Goal: Check status: Check status

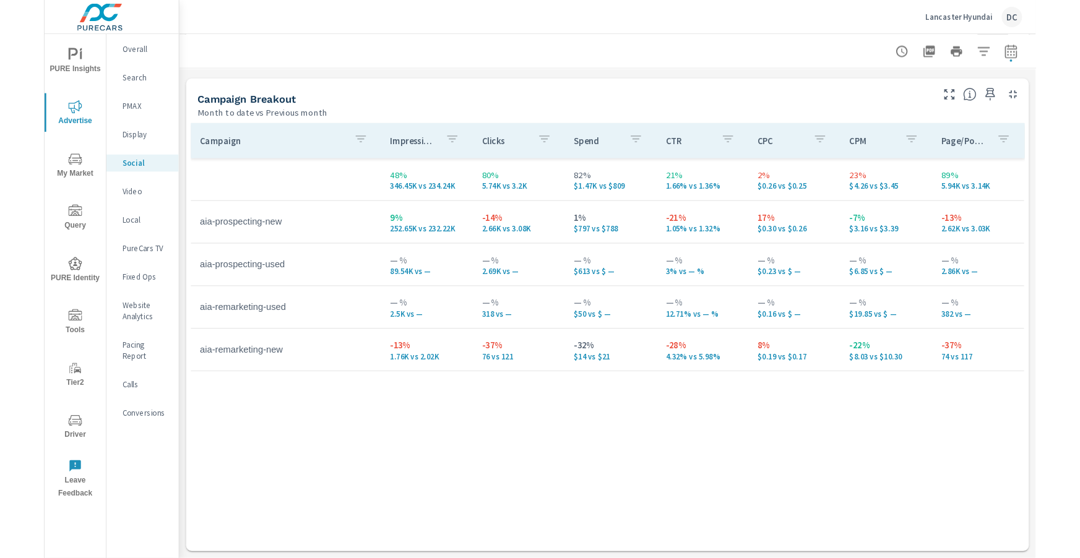
scroll to position [526, 0]
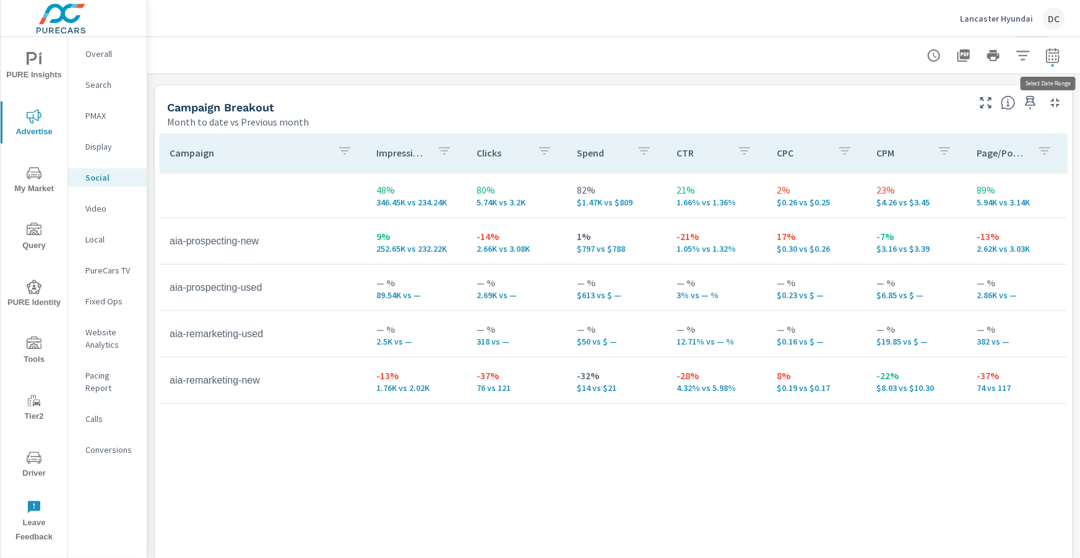
click at [569, 59] on icon "button" at bounding box center [1052, 55] width 15 height 15
select select "Month to date"
select select "Previous month"
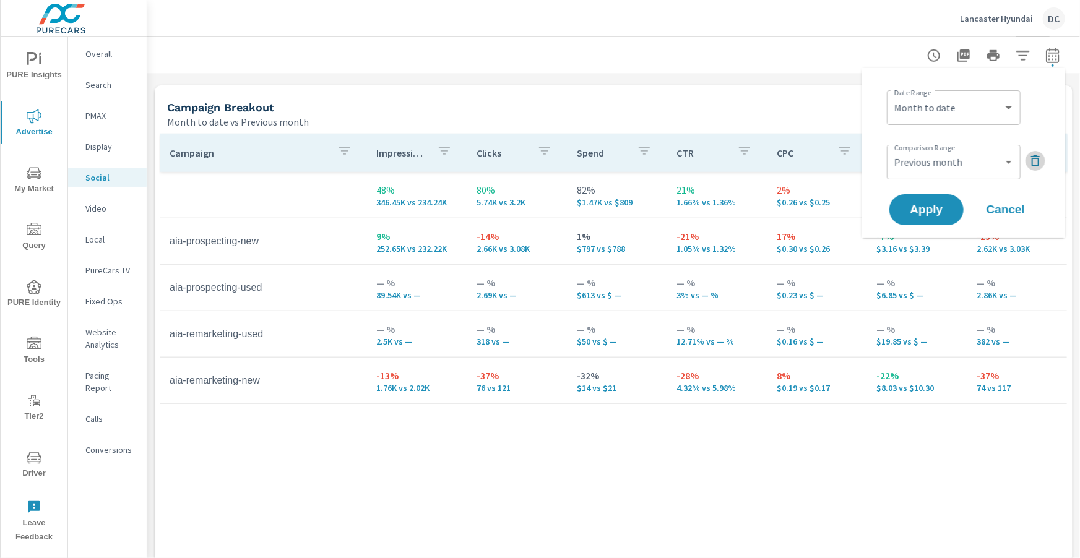
click at [569, 161] on icon "button" at bounding box center [1035, 160] width 15 height 15
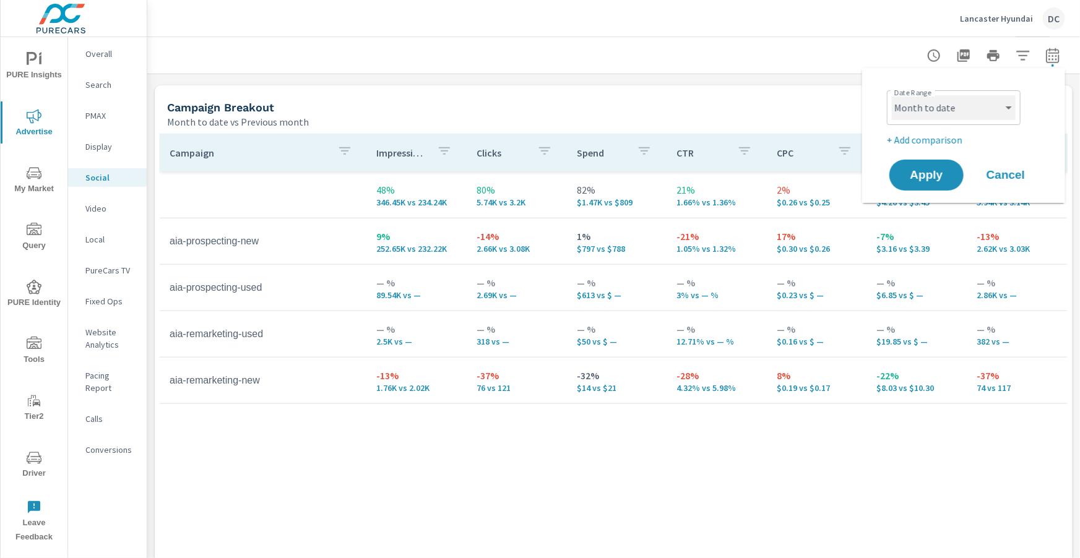
click at [569, 105] on select "Custom [DATE] Last week Last 7 days Last 14 days Last 30 days Last 45 days Last…" at bounding box center [954, 107] width 124 height 25
click at [569, 95] on select "Custom [DATE] Last week Last 7 days Last 14 days Last 30 days Last 45 days Last…" at bounding box center [954, 107] width 124 height 25
select select "Last month"
click at [569, 173] on span "Apply" at bounding box center [926, 176] width 51 height 12
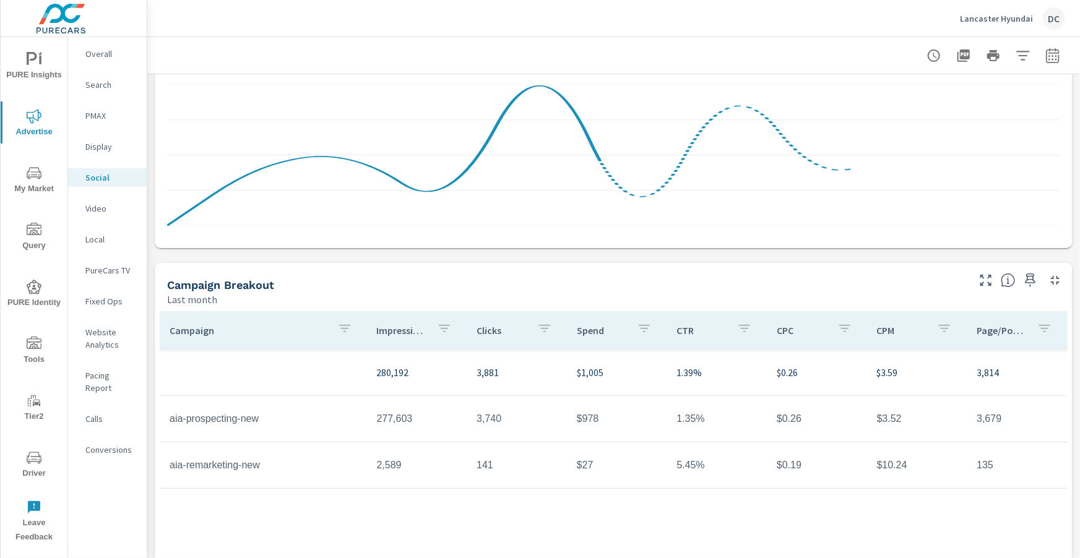
scroll to position [328, 0]
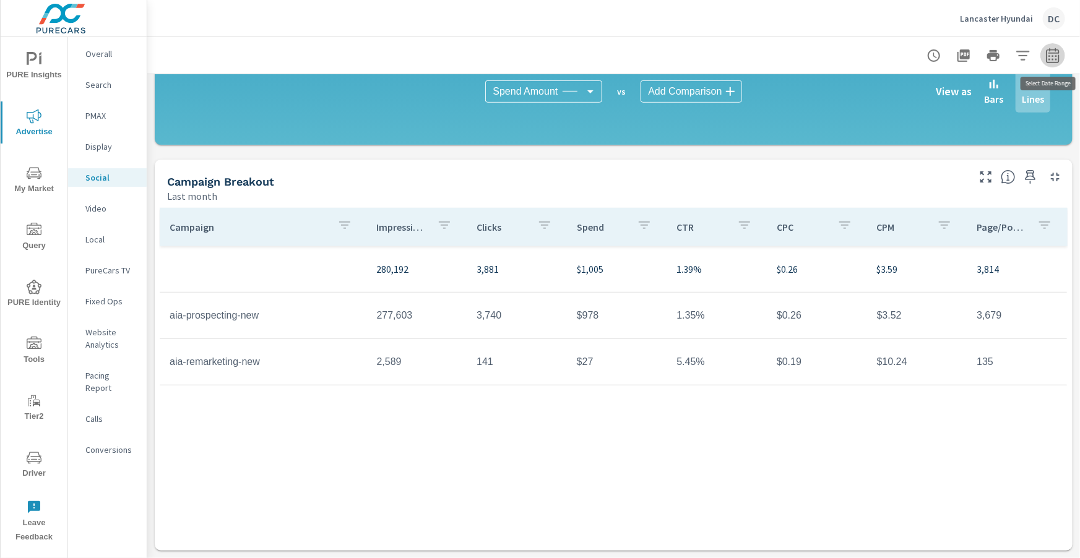
click at [569, 54] on icon "button" at bounding box center [1052, 55] width 15 height 15
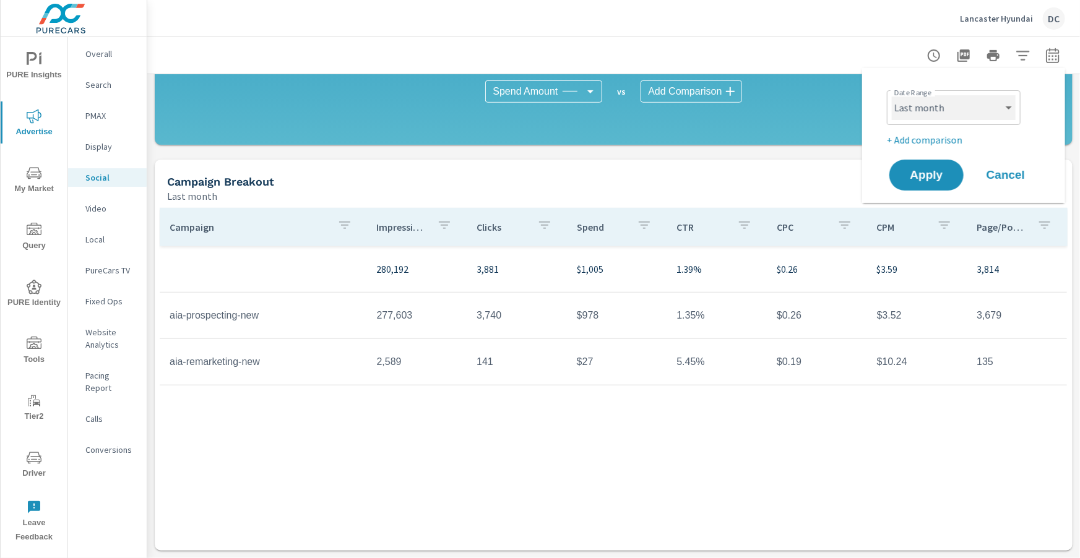
click at [569, 105] on select "Custom [DATE] Last week Last 7 days Last 14 days Last 30 days Last 45 days Last…" at bounding box center [954, 107] width 124 height 25
click at [569, 95] on select "Custom [DATE] Last week Last 7 days Last 14 days Last 30 days Last 45 days Last…" at bounding box center [954, 107] width 124 height 25
select select "Last 2 months"
click at [569, 170] on span "Apply" at bounding box center [926, 176] width 51 height 12
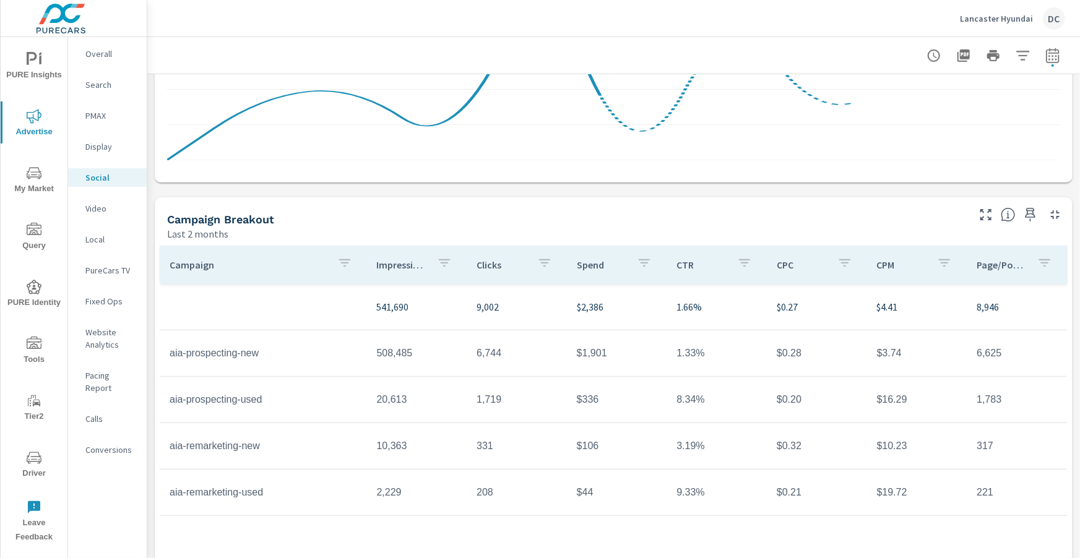
scroll to position [328, 0]
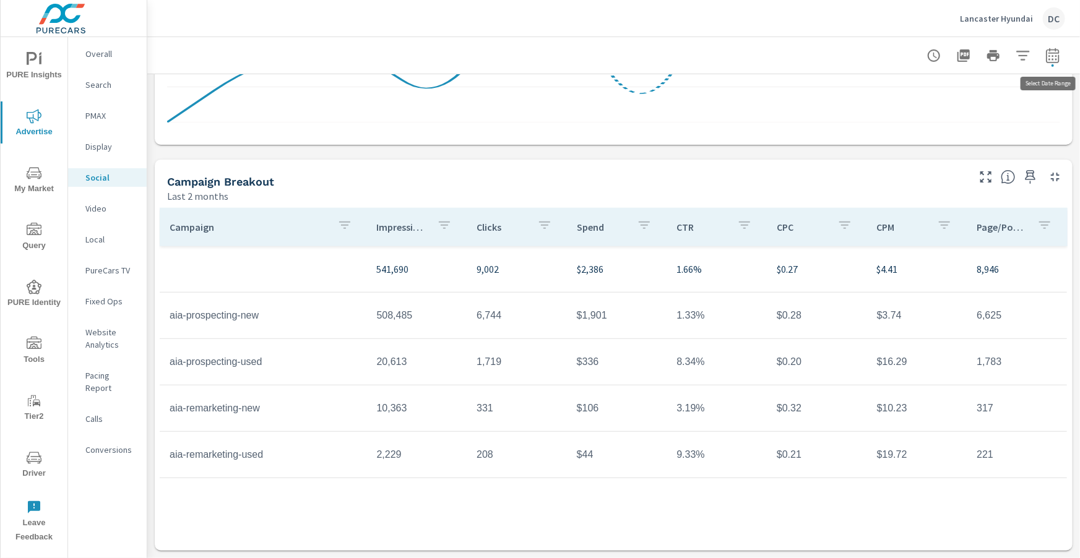
click at [569, 57] on icon "button" at bounding box center [1052, 55] width 15 height 15
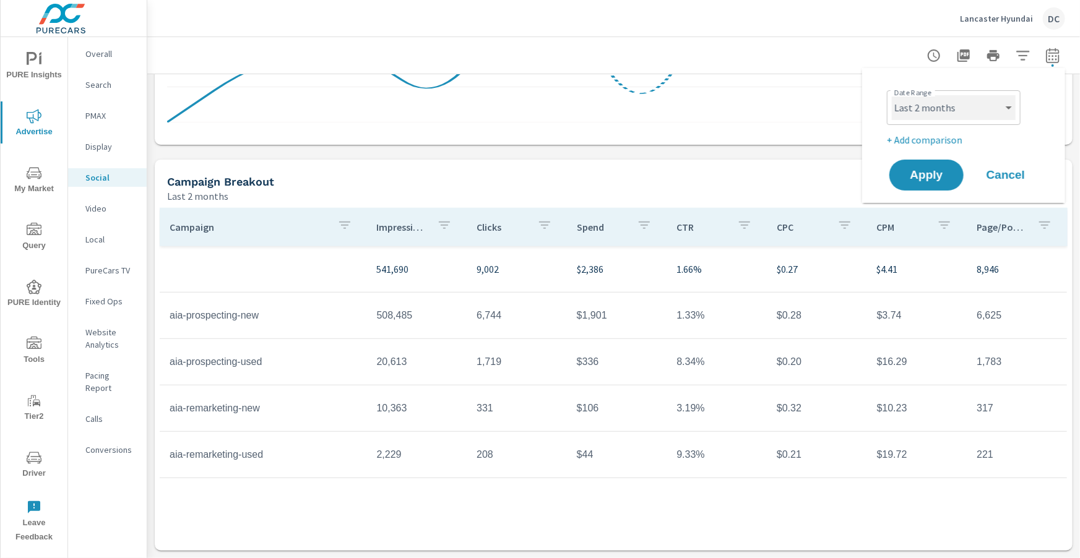
click at [569, 106] on select "Custom [DATE] Last week Last 7 days Last 14 days Last 30 days Last 45 days Last…" at bounding box center [954, 107] width 124 height 25
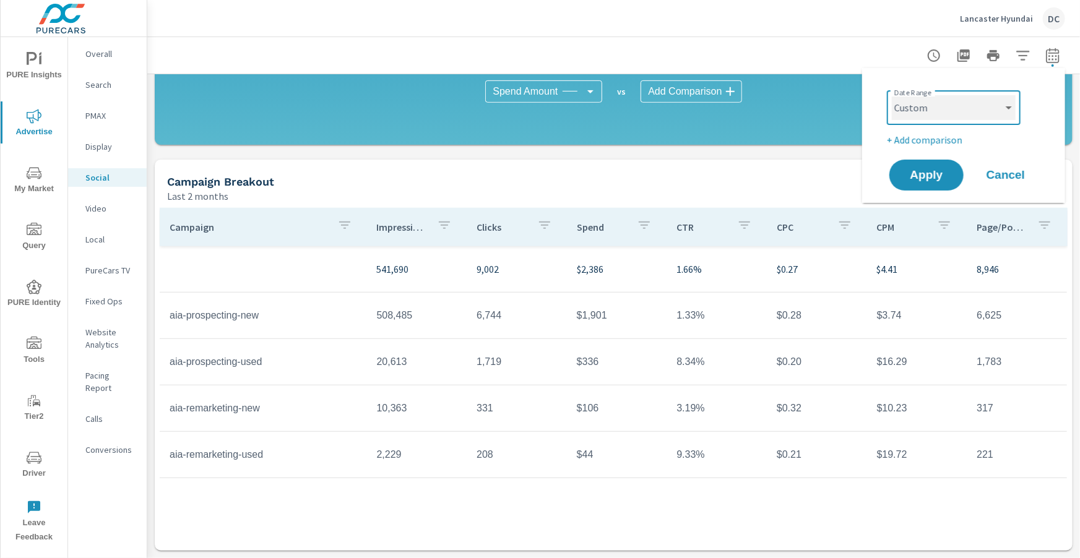
click at [569, 95] on select "Custom [DATE] Last week Last 7 days Last 14 days Last 30 days Last 45 days Last…" at bounding box center [954, 107] width 124 height 25
select select "custom"
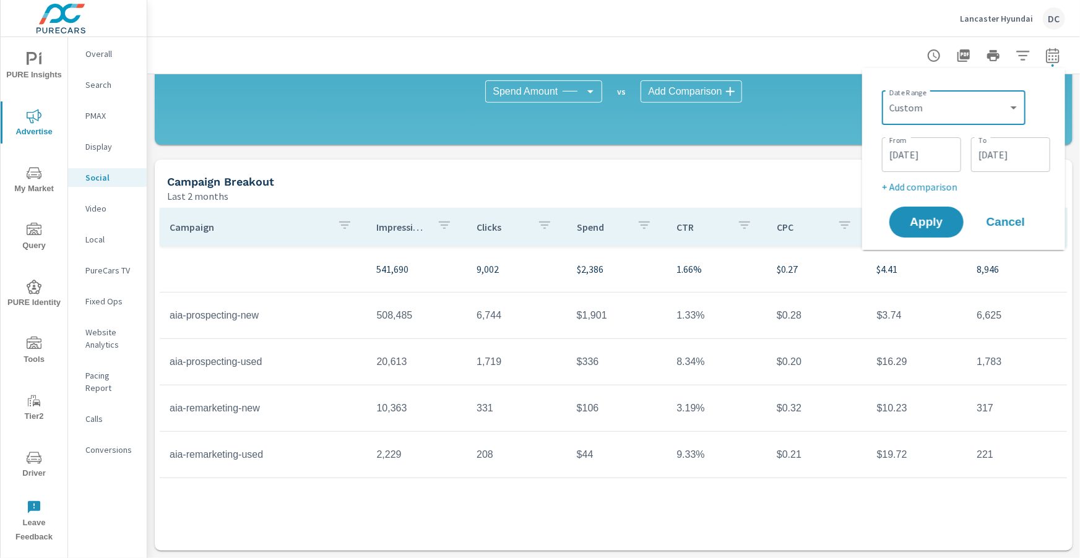
click at [569, 158] on input "[DATE]" at bounding box center [1010, 154] width 69 height 25
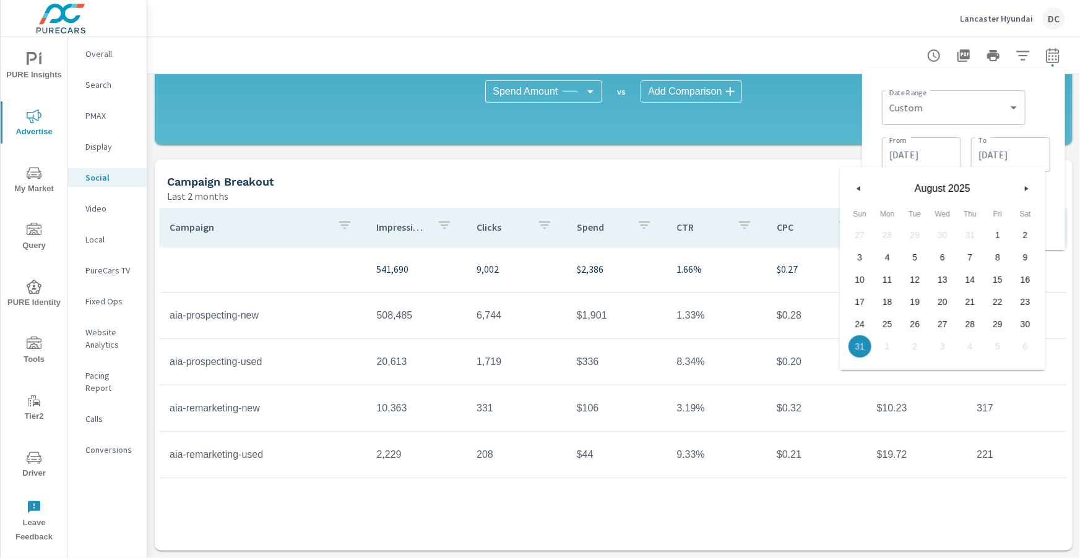
click at [569, 187] on icon "button" at bounding box center [857, 188] width 6 height 5
drag, startPoint x: 861, startPoint y: 186, endPoint x: 882, endPoint y: 174, distance: 24.6
click at [569, 186] on button "button" at bounding box center [858, 188] width 15 height 15
click at [569, 157] on input "[DATE]" at bounding box center [921, 154] width 69 height 25
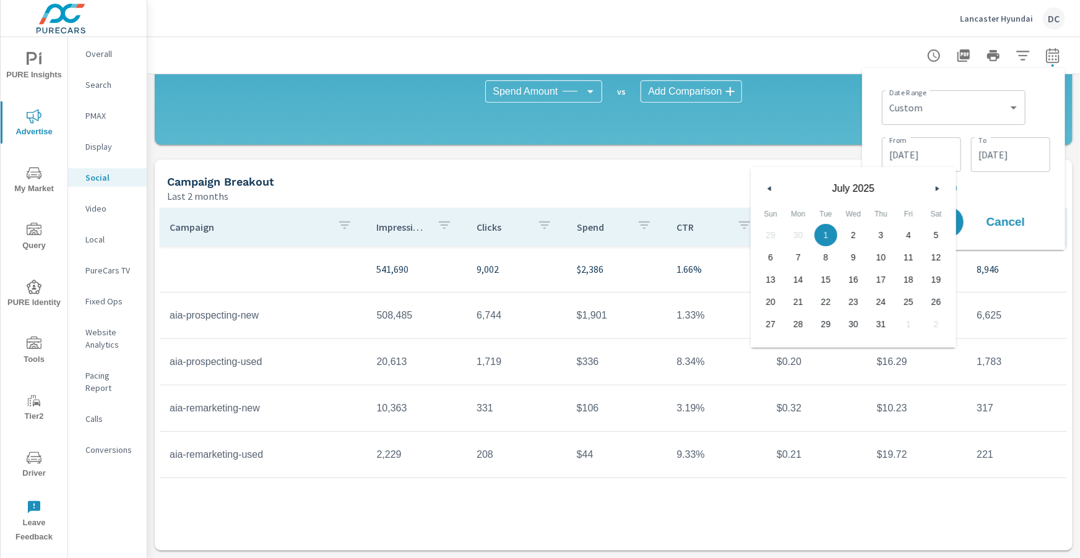
click at [569, 187] on button "button" at bounding box center [769, 188] width 15 height 15
drag, startPoint x: 771, startPoint y: 233, endPoint x: 782, endPoint y: 223, distance: 14.5
click at [569, 232] on span "1" at bounding box center [771, 235] width 28 height 16
type input "[DATE]"
click at [569, 162] on input "[DATE]" at bounding box center [1010, 154] width 69 height 25
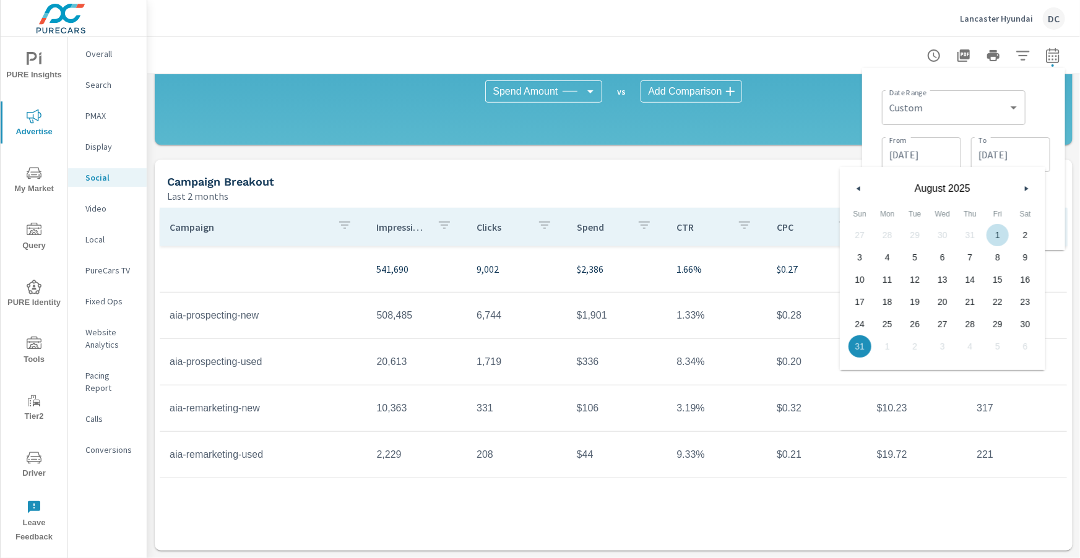
click at [569, 182] on button "button" at bounding box center [858, 188] width 15 height 15
click at [569, 186] on button "button" at bounding box center [858, 188] width 15 height 15
click at [569, 324] on span "30" at bounding box center [888, 324] width 28 height 16
type input "[DATE]"
click at [569, 199] on div "Date Range Custom [DATE] Last week Last 7 days Last 14 days Last 30 days Last 4…" at bounding box center [963, 159] width 183 height 162
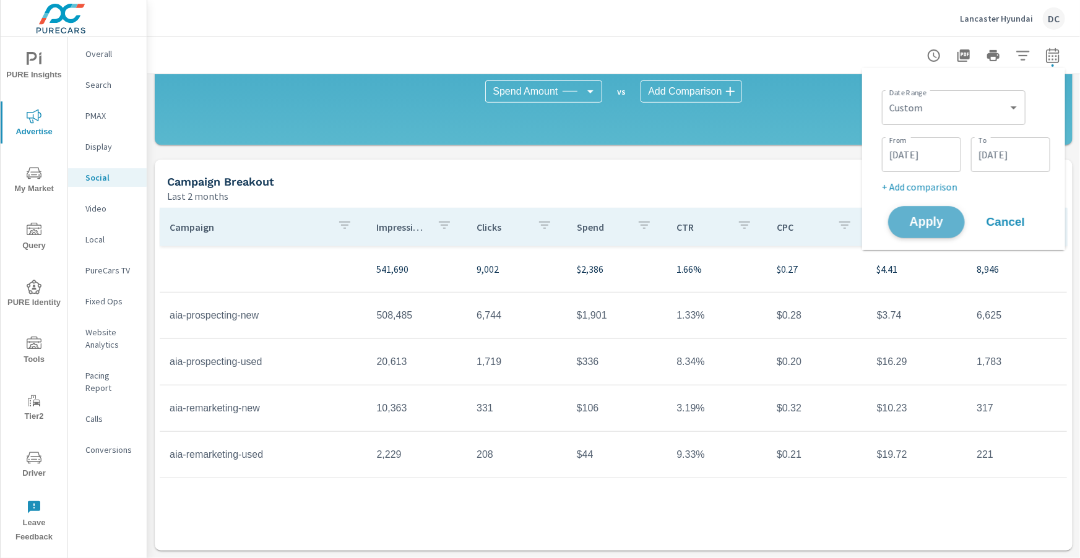
click at [569, 221] on span "Apply" at bounding box center [926, 223] width 51 height 12
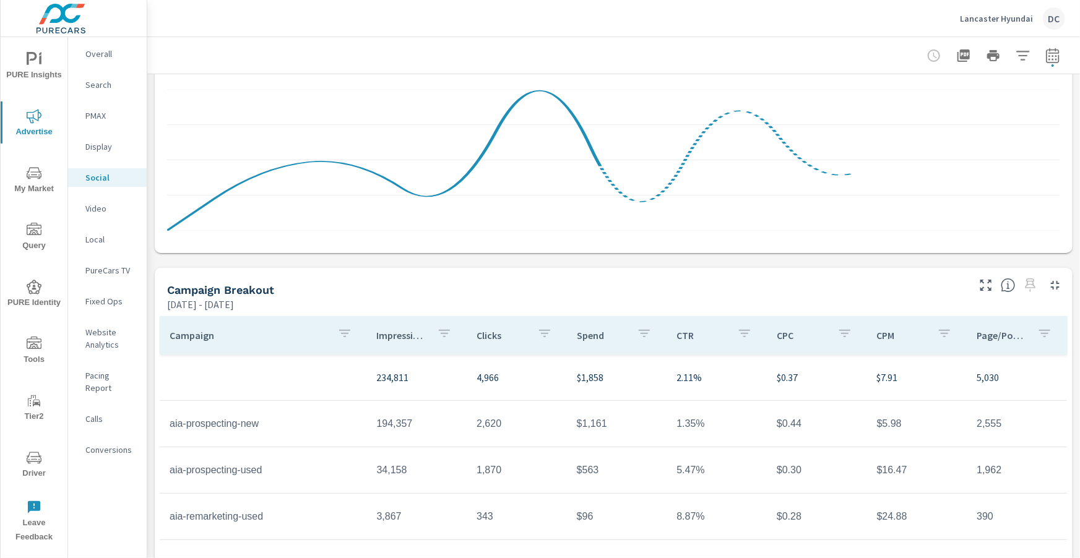
scroll to position [328, 0]
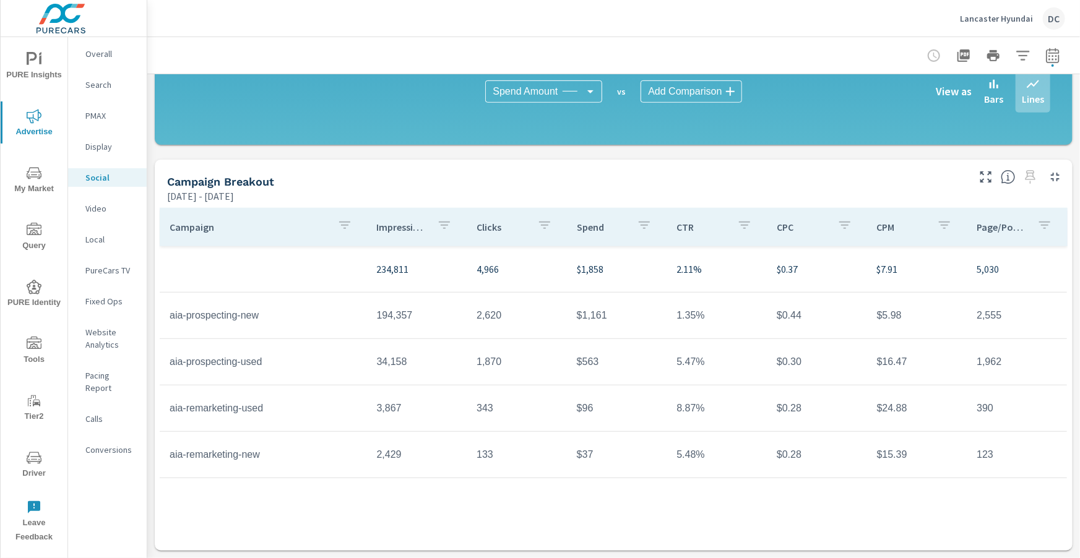
click at [32, 335] on span "Tools" at bounding box center [33, 352] width 59 height 30
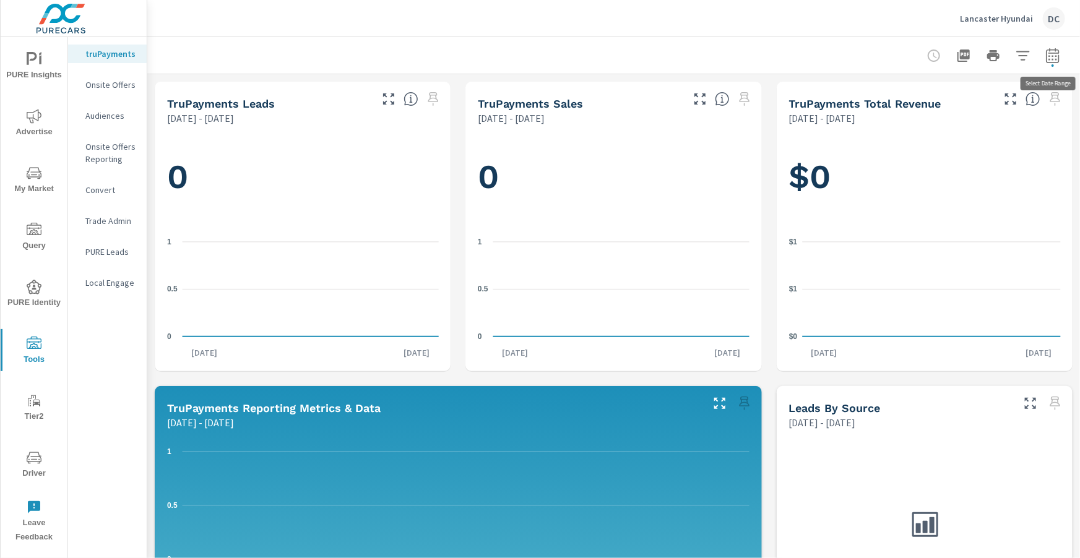
click at [569, 56] on icon "button" at bounding box center [1052, 57] width 8 height 5
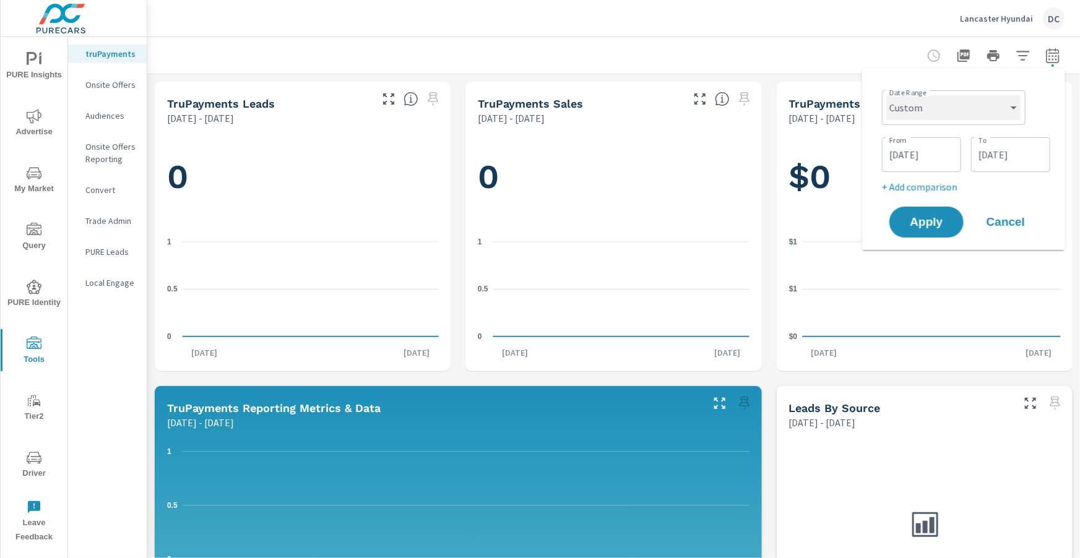
click at [569, 118] on select "Custom [DATE] Last week Last 7 days Last 14 days Last 30 days Last 45 days Last…" at bounding box center [954, 107] width 134 height 25
click at [569, 95] on select "Custom [DATE] Last week Last 7 days Last 14 days Last 30 days Last 45 days Last…" at bounding box center [954, 107] width 134 height 25
select select "Month to date"
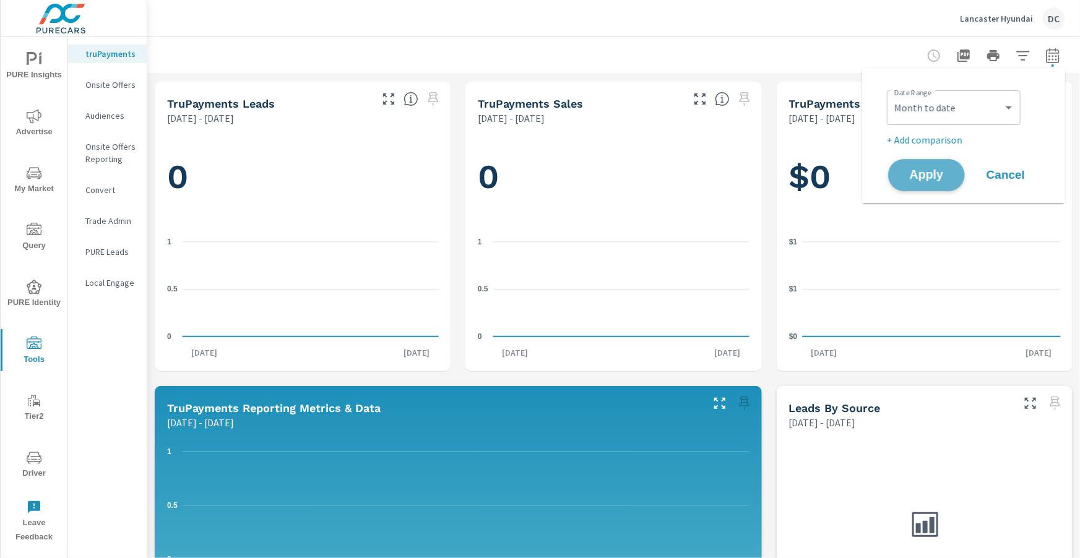
click at [569, 176] on span "Apply" at bounding box center [926, 176] width 51 height 12
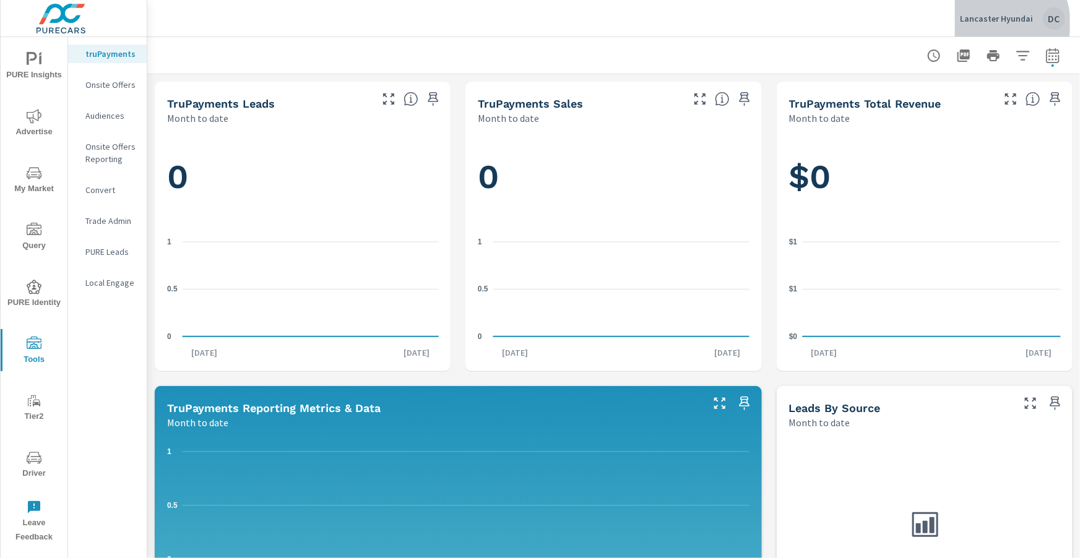
click at [569, 24] on div "Lancaster Hyundai DC" at bounding box center [1012, 18] width 105 height 22
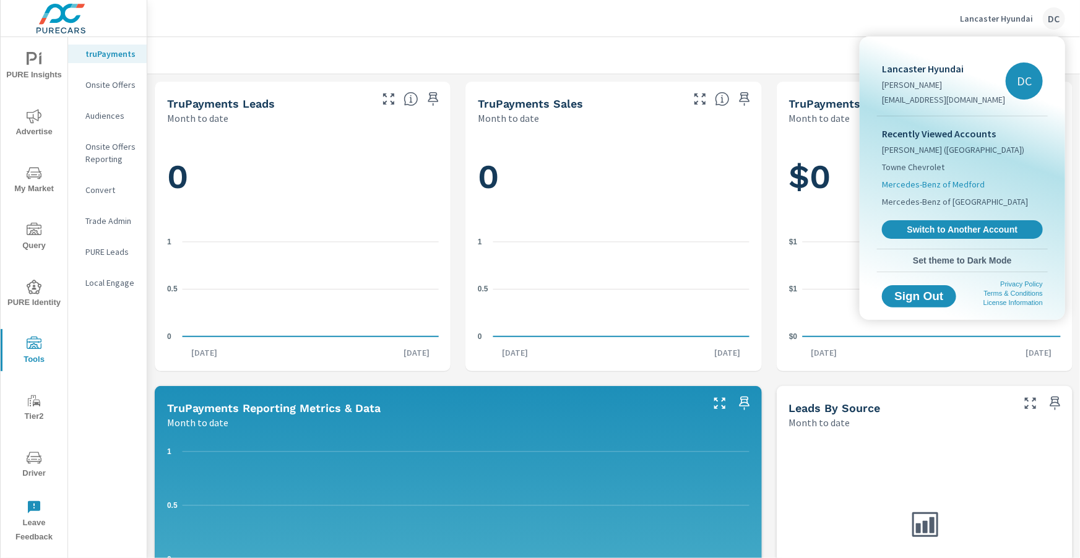
click at [569, 186] on span "Mercedes-Benz of Medford" at bounding box center [933, 184] width 103 height 12
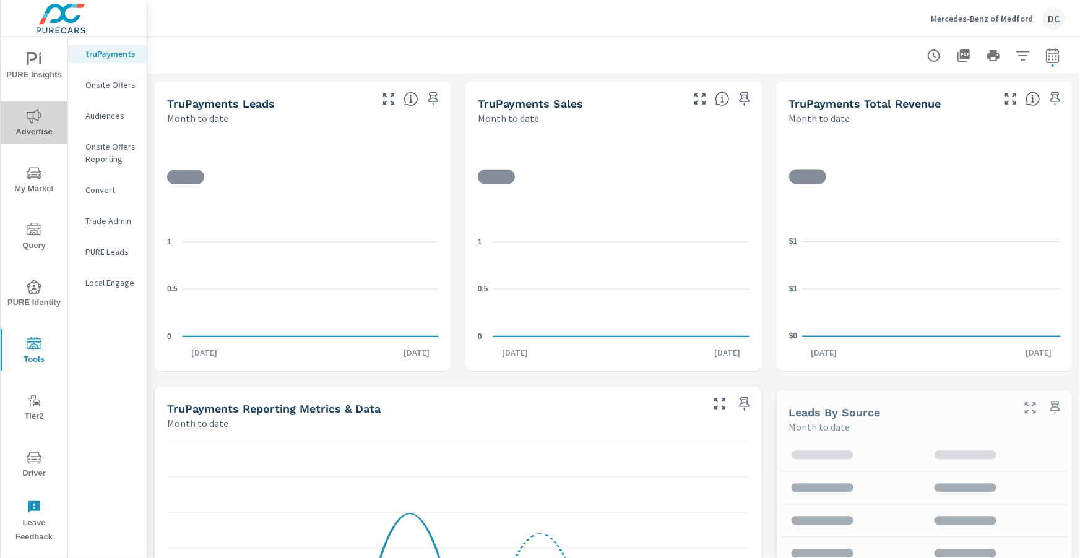
click at [27, 113] on icon "nav menu" at bounding box center [34, 116] width 15 height 15
